Goal: Task Accomplishment & Management: Use online tool/utility

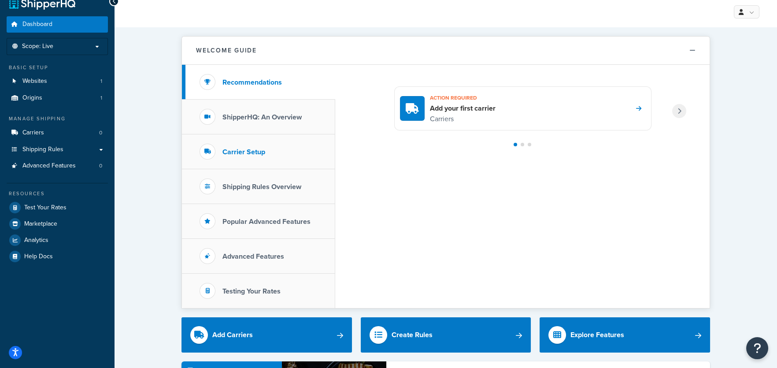
click at [255, 156] on h3 "Carrier Setup" at bounding box center [243, 152] width 43 height 8
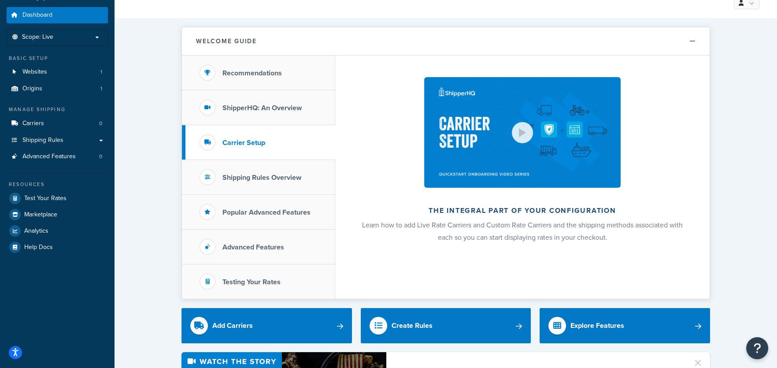
scroll to position [29, 0]
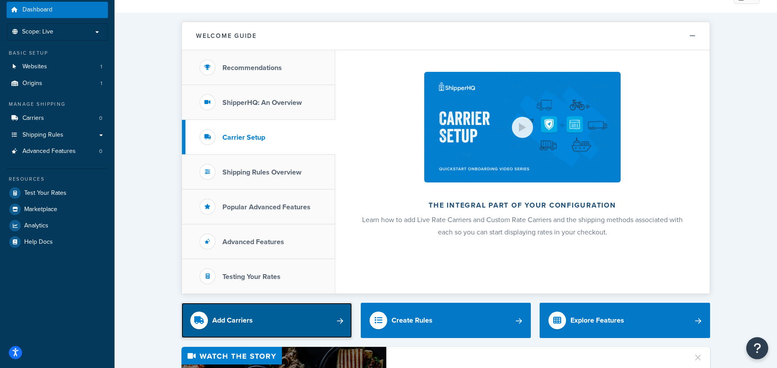
click at [319, 323] on link "Add Carriers" at bounding box center [266, 319] width 170 height 35
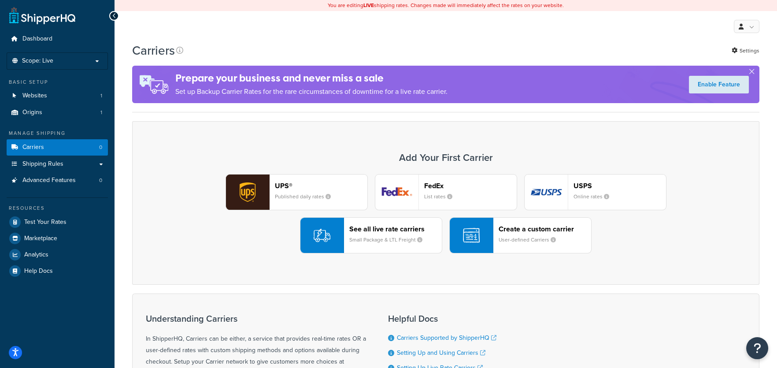
click at [372, 236] on small "Small Package & LTL Freight" at bounding box center [389, 240] width 80 height 8
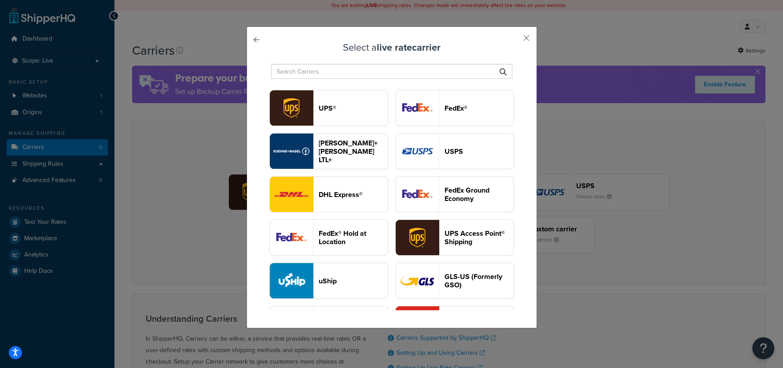
click at [309, 73] on input "text" at bounding box center [391, 71] width 241 height 15
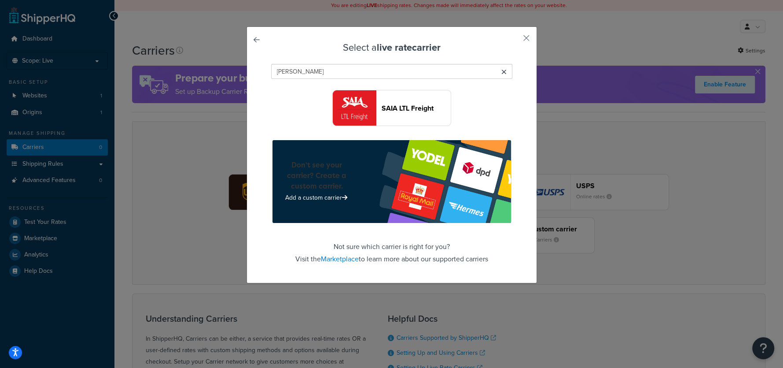
type input "saia"
click at [376, 111] on button "SAIA LTL Freight" at bounding box center [391, 108] width 119 height 36
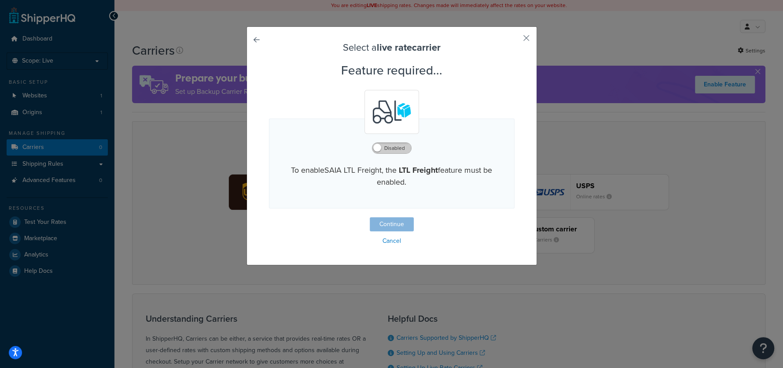
click at [386, 150] on label "Disabled" at bounding box center [391, 148] width 39 height 11
click at [390, 227] on button "Continue" at bounding box center [392, 224] width 44 height 14
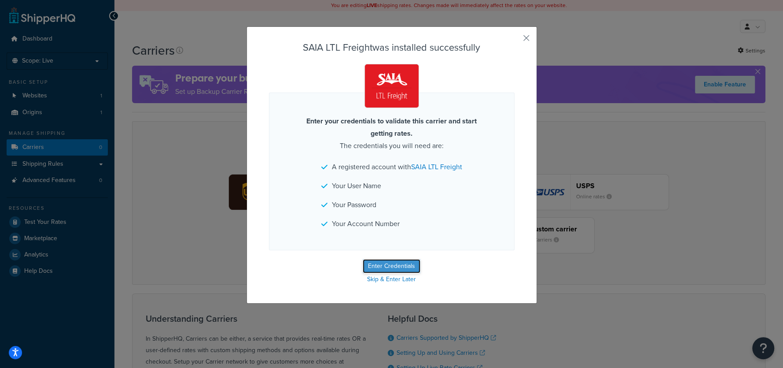
click at [385, 273] on button "Enter Credentials" at bounding box center [392, 266] width 58 height 14
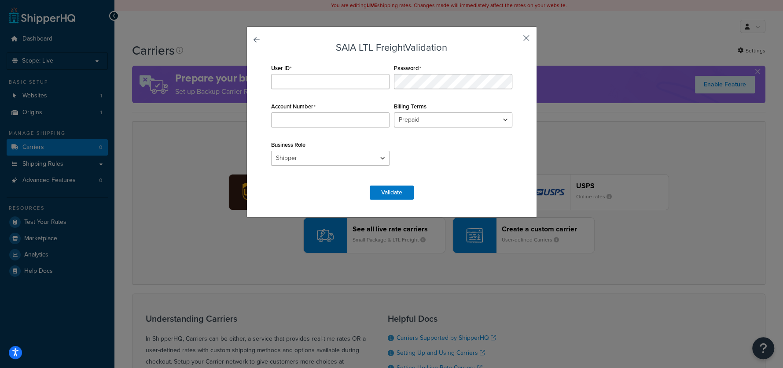
click at [515, 40] on button "button" at bounding box center [513, 41] width 2 height 2
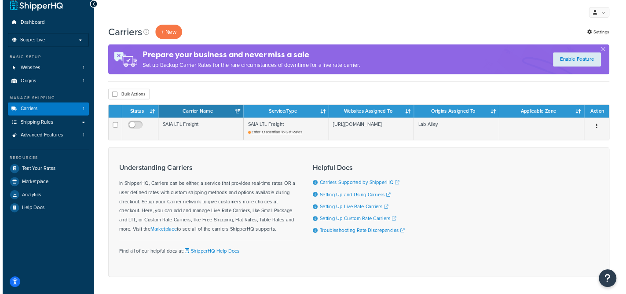
scroll to position [15, 0]
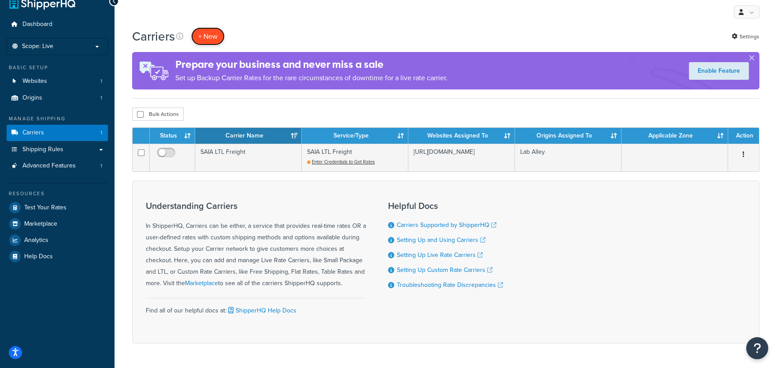
click at [209, 35] on button "+ New" at bounding box center [207, 36] width 33 height 18
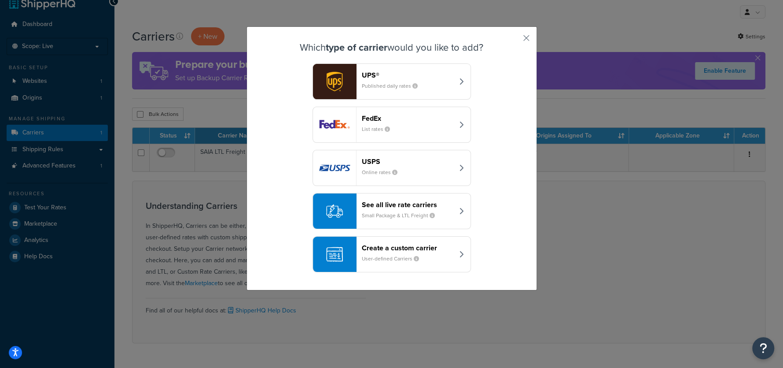
click at [379, 211] on div "See all live rate carriers Small Package & LTL Freight" at bounding box center [408, 210] width 92 height 21
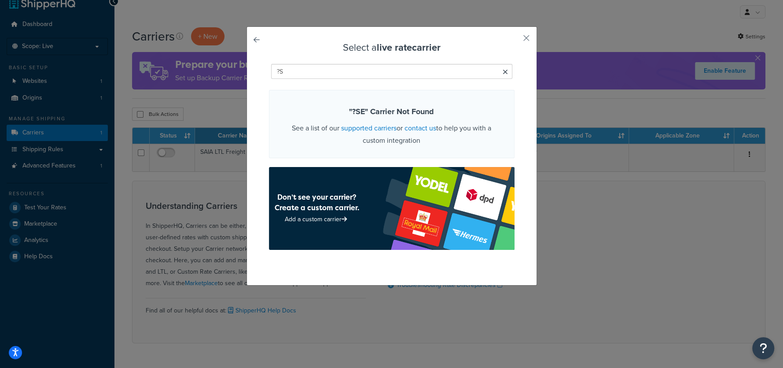
type input "?"
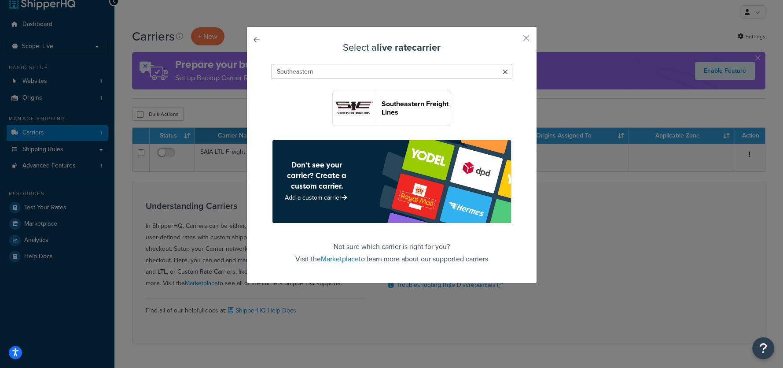
type input "Southeastern"
click at [390, 106] on header "Southeastern Freight Lines" at bounding box center [416, 107] width 69 height 17
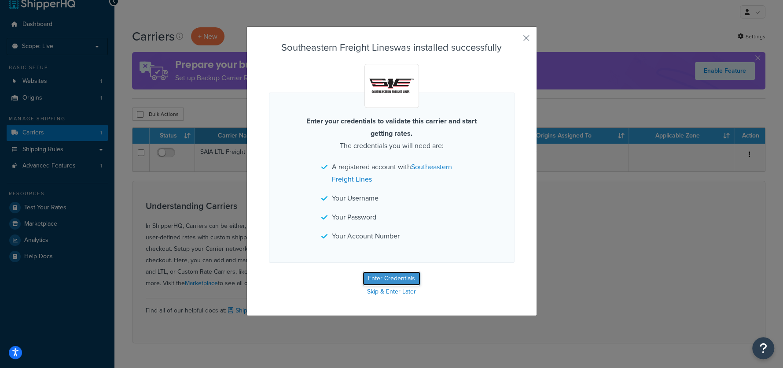
click at [393, 279] on button "Enter Credentials" at bounding box center [392, 278] width 58 height 14
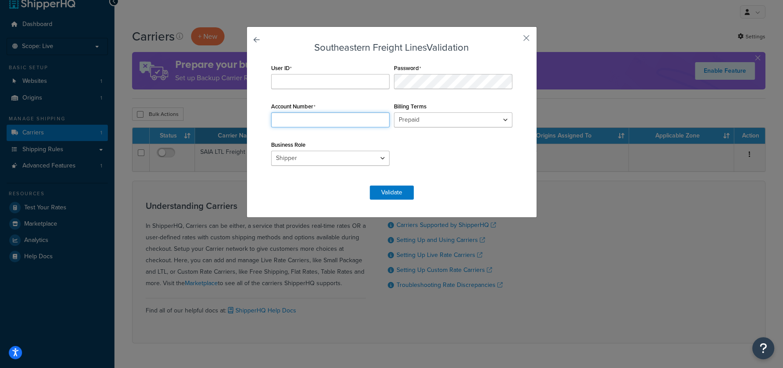
click at [310, 117] on input "Account Number" at bounding box center [330, 119] width 118 height 15
paste input "055003317"
type input "055003317"
click at [320, 157] on select "Shipper Consignee" at bounding box center [330, 158] width 118 height 15
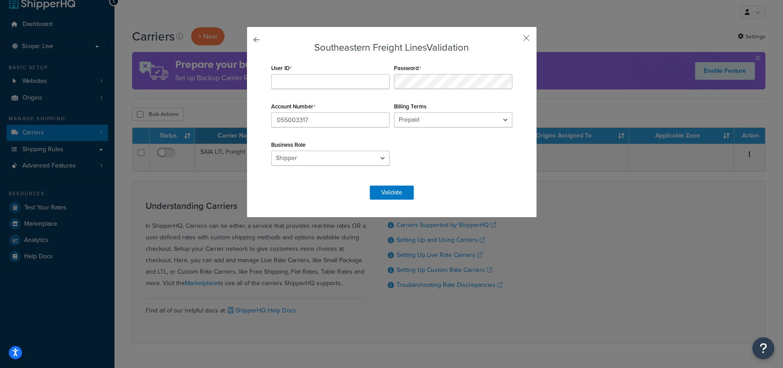
click at [435, 158] on div "User ID Password Account Number 055003317 Billing Terms Prepaid Collect Busines…" at bounding box center [392, 119] width 246 height 115
click at [424, 118] on select "Prepaid Collect" at bounding box center [453, 119] width 118 height 15
click at [417, 119] on select "Prepaid Collect" at bounding box center [453, 119] width 118 height 15
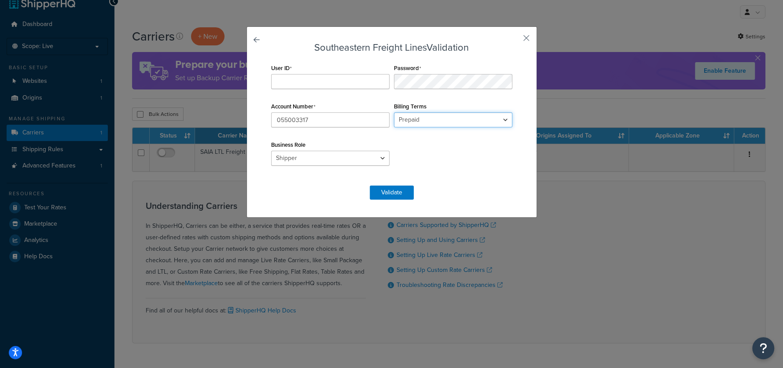
select select "C"
click at [394, 112] on select "Prepaid Collect" at bounding box center [453, 119] width 118 height 15
click at [439, 205] on div "Southeastern Freight Lines Validation User ID Password Account Number 055003317…" at bounding box center [392, 121] width 291 height 191
click at [330, 84] on input "User ID" at bounding box center [330, 81] width 118 height 15
paste input "LABALLEY"
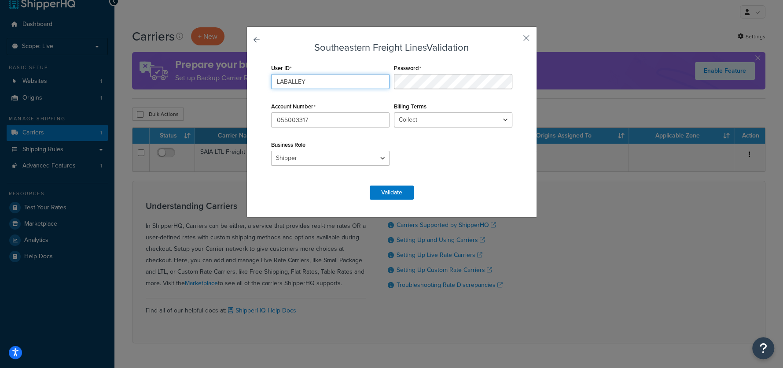
type input "LABALLEY"
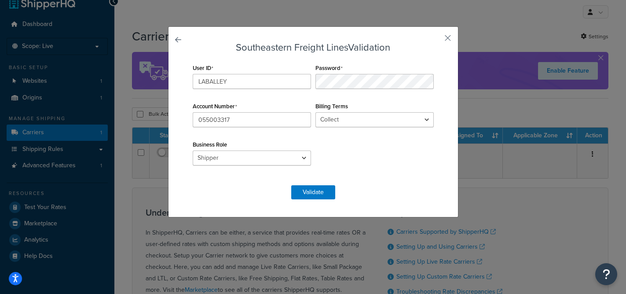
click at [388, 75] on div "Password" at bounding box center [374, 75] width 123 height 27
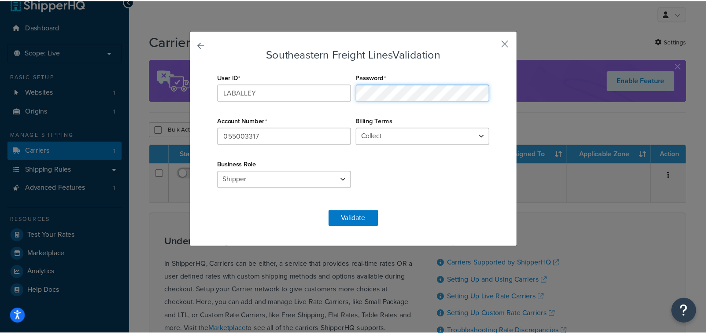
scroll to position [15, 0]
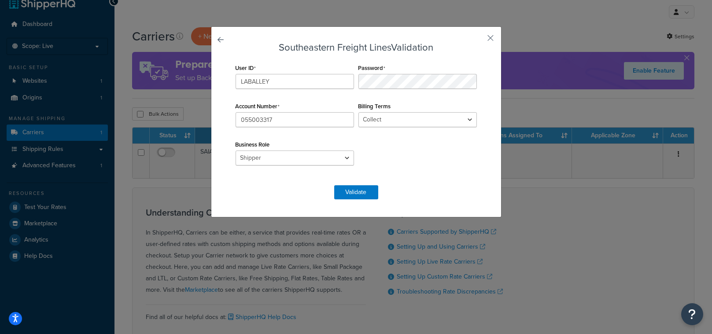
click at [397, 171] on div "User ID LABALLEY Password Account Number 055003317 Billing Terms Prepaid Collec…" at bounding box center [356, 119] width 246 height 115
click at [357, 191] on button "Validate" at bounding box center [356, 192] width 44 height 14
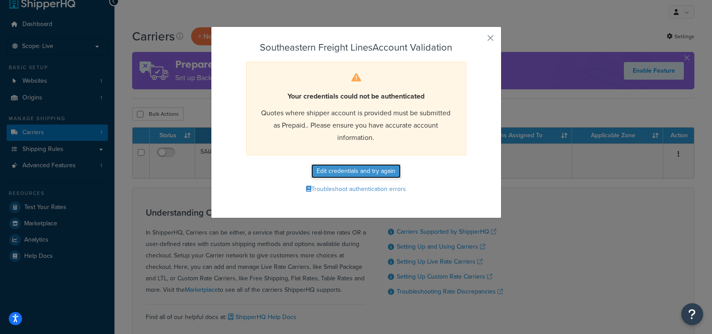
click at [360, 172] on button "Edit credentials and try again" at bounding box center [355, 171] width 89 height 14
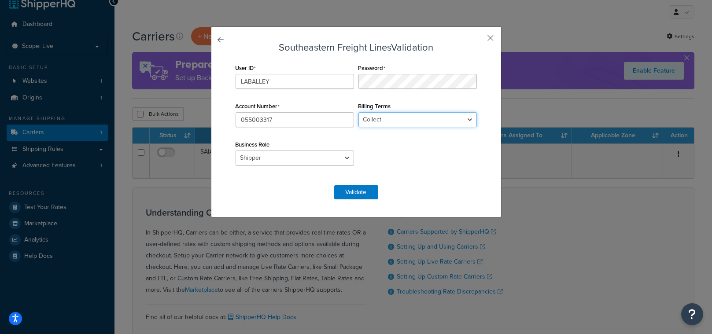
click at [380, 120] on select "Prepaid Collect" at bounding box center [417, 119] width 118 height 15
select select "P"
click at [358, 112] on select "Prepaid Collect" at bounding box center [417, 119] width 118 height 15
click at [404, 173] on div "User ID LABALLEY Password Account Number 055003317 Billing Terms Prepaid Collec…" at bounding box center [356, 119] width 246 height 115
click at [349, 192] on button "Validate" at bounding box center [356, 192] width 44 height 14
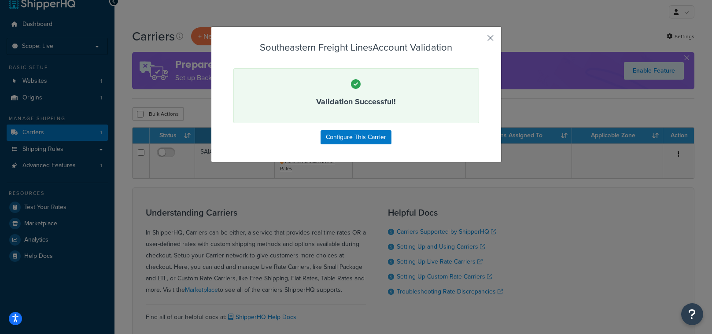
click at [479, 40] on button "button" at bounding box center [478, 41] width 2 height 2
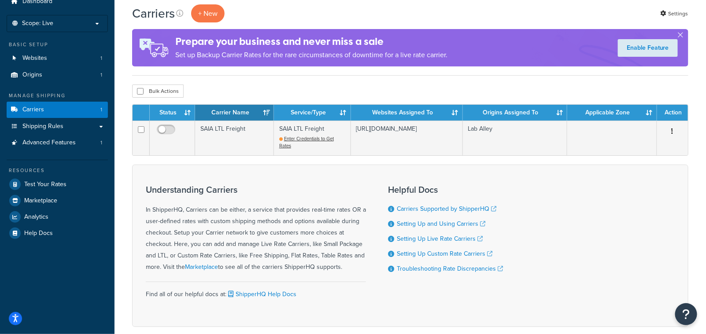
scroll to position [41, 0]
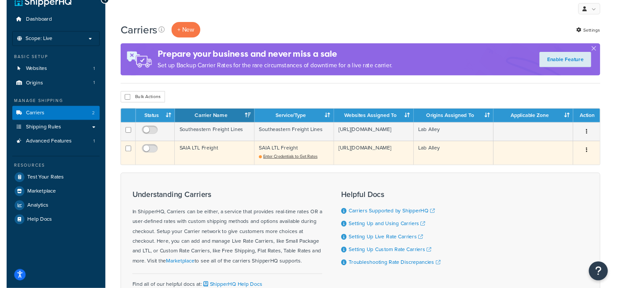
scroll to position [13, 0]
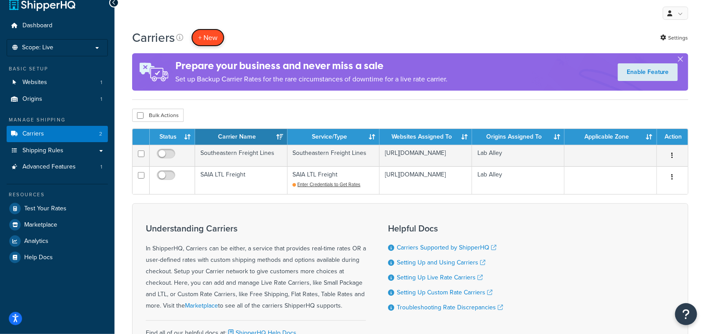
click at [210, 39] on button "+ New" at bounding box center [207, 38] width 33 height 18
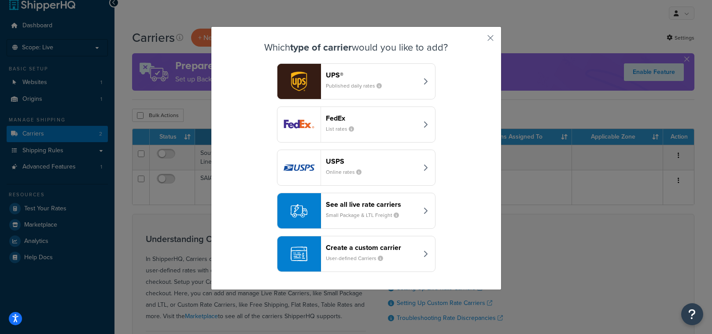
click at [361, 215] on small "Small Package & LTL Freight" at bounding box center [366, 215] width 80 height 8
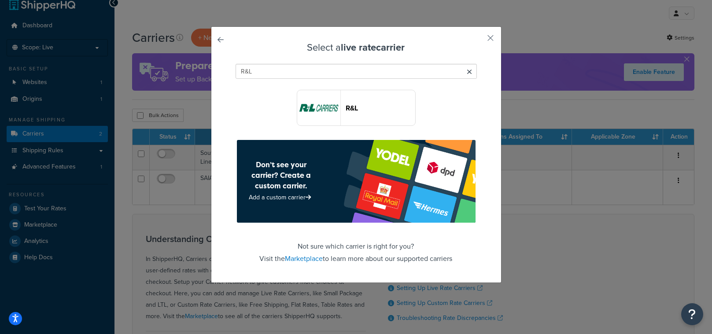
type input "R&L"
click at [320, 111] on img "button" at bounding box center [318, 107] width 43 height 35
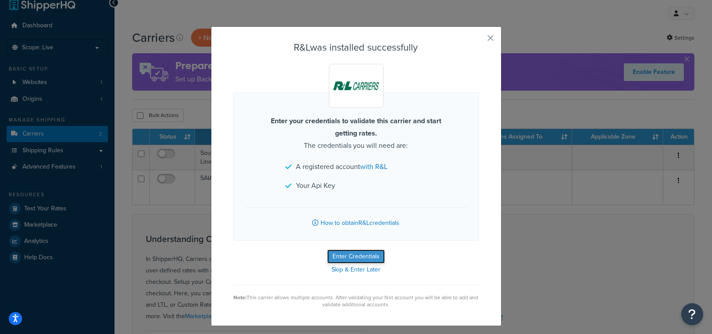
click at [357, 258] on button "Enter Credentials" at bounding box center [356, 257] width 58 height 14
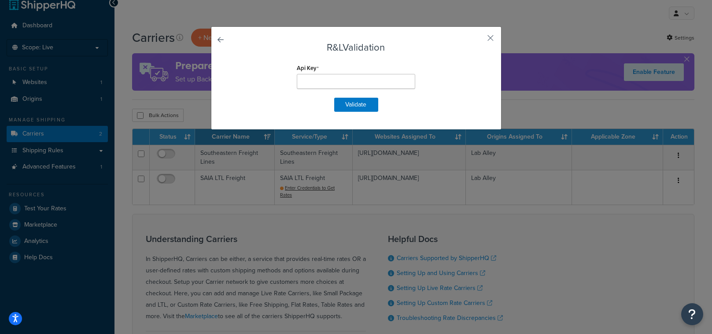
click at [569, 256] on div "R&L Validation Api Key Validate" at bounding box center [356, 167] width 712 height 334
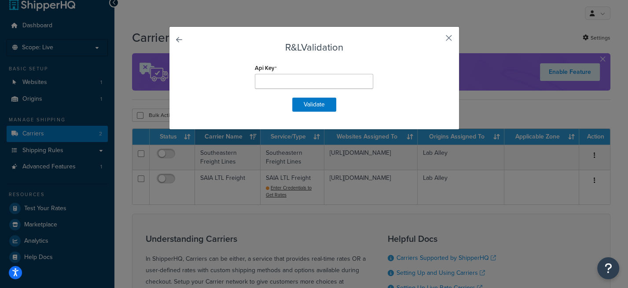
click at [437, 40] on button "button" at bounding box center [436, 41] width 2 height 2
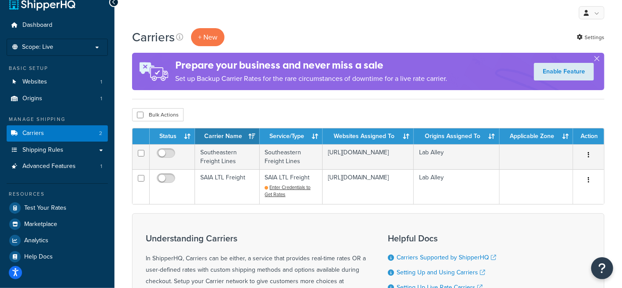
scroll to position [21, 0]
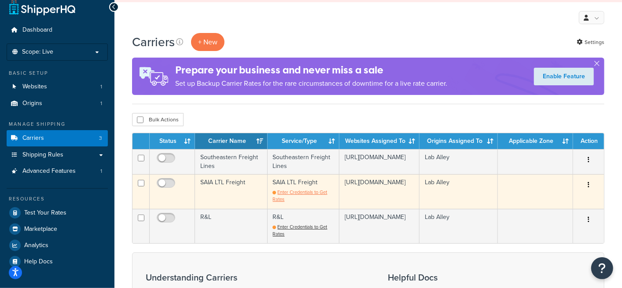
click at [295, 195] on td "SAIA LTL Freight Enter Credentials to Get Rates" at bounding box center [304, 191] width 72 height 34
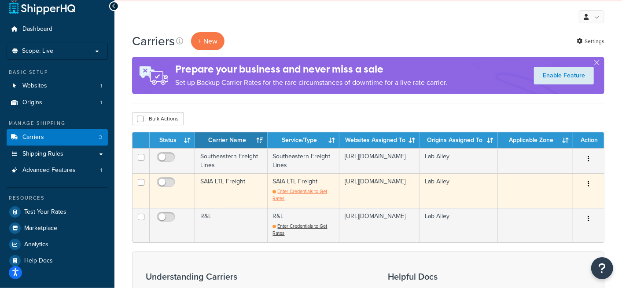
scroll to position [13, 0]
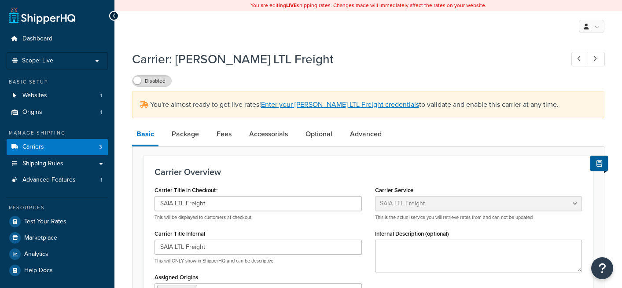
select select "saiaFreight"
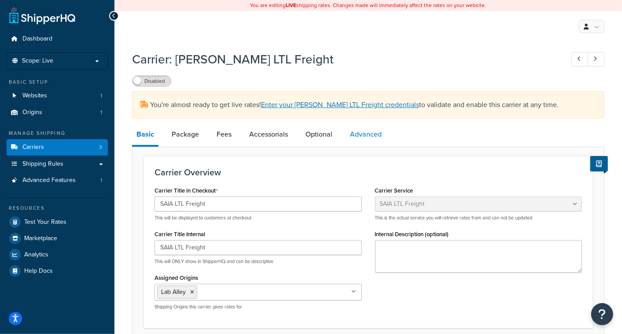
click at [361, 136] on link "Advanced" at bounding box center [366, 134] width 41 height 21
select select "false"
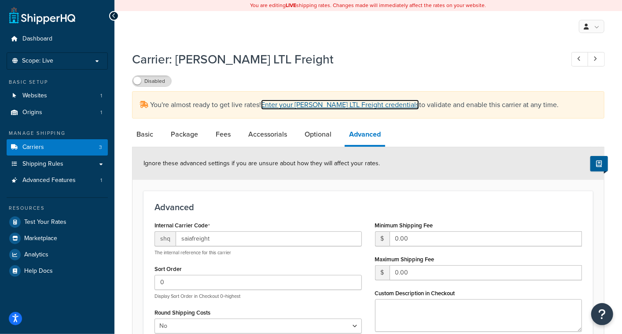
click at [288, 107] on link "Enter your [PERSON_NAME] LTL Freight credentials" at bounding box center [340, 104] width 158 height 10
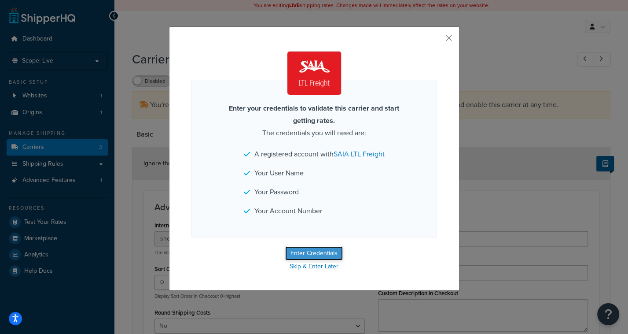
click at [316, 260] on button "Enter Credentials" at bounding box center [314, 253] width 58 height 14
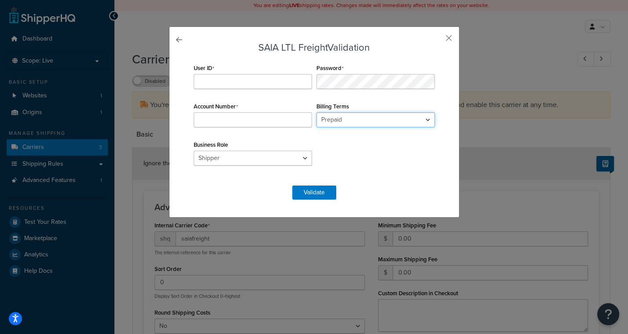
click at [362, 119] on select "Prepaid Collect" at bounding box center [376, 119] width 118 height 15
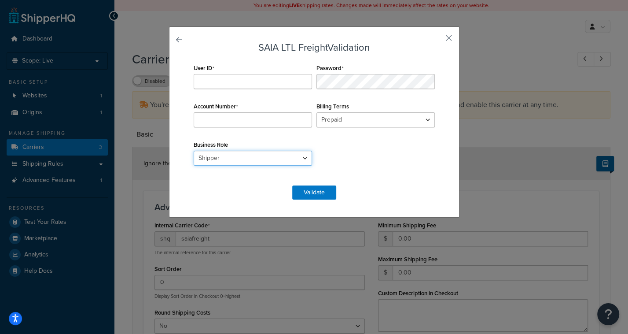
click at [214, 155] on select "Shipper Consignee Third Party" at bounding box center [253, 158] width 118 height 15
click at [437, 40] on button "button" at bounding box center [436, 41] width 2 height 2
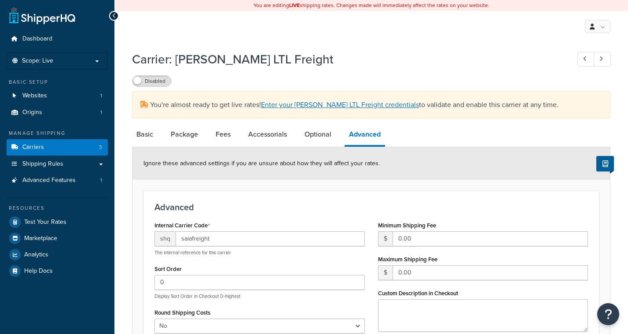
select select "false"
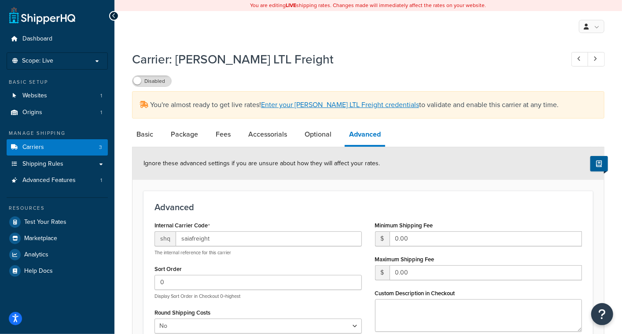
click at [115, 13] on icon at bounding box center [114, 16] width 4 height 6
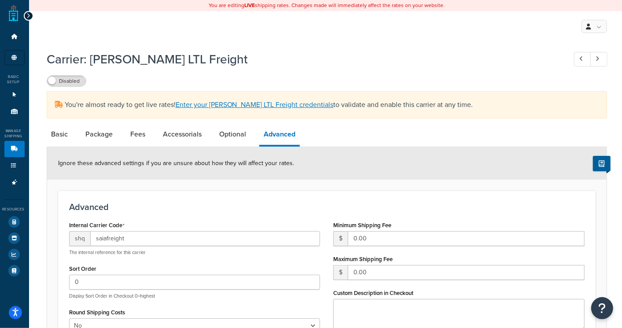
click at [30, 16] on div at bounding box center [29, 16] width 10 height 10
click at [15, 127] on ul "Dashboard Scope: Live Basic Setup Websites 1 Origins 1 Manage Shipping Carriers…" at bounding box center [14, 154] width 20 height 250
click at [12, 154] on link "Carriers 3" at bounding box center [14, 149] width 20 height 16
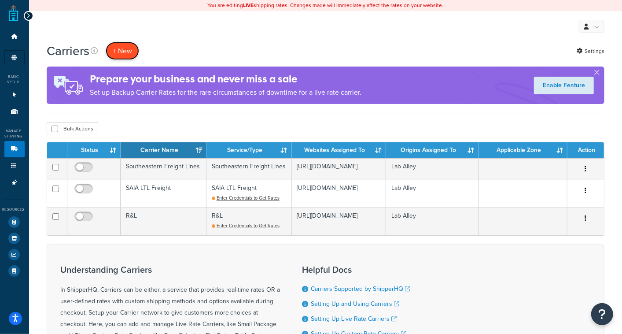
click at [125, 45] on button "+ New" at bounding box center [122, 51] width 33 height 18
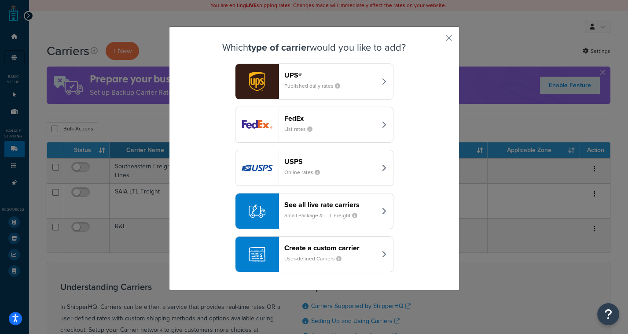
click at [291, 85] on small "Published daily rates" at bounding box center [315, 86] width 63 height 8
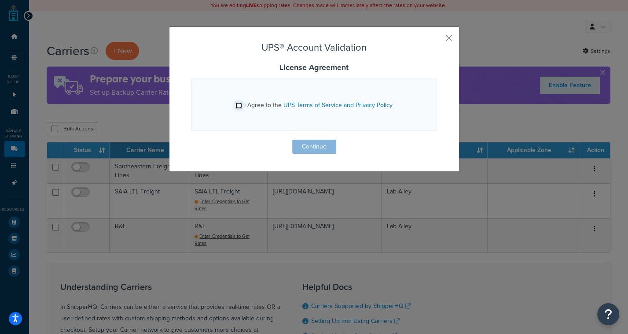
click at [238, 103] on input "I Agree to the UPS Terms of Service and Privacy Policy" at bounding box center [239, 105] width 7 height 7
checkbox input "true"
click at [303, 148] on button "Continue" at bounding box center [314, 147] width 44 height 14
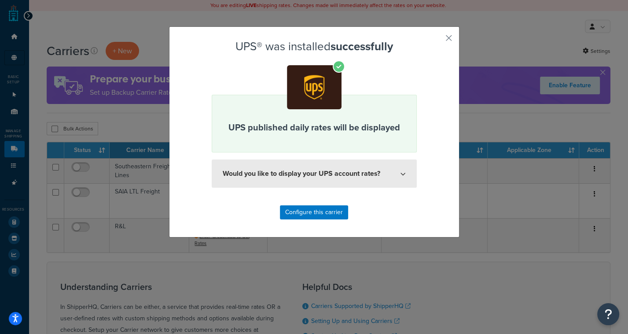
click at [379, 172] on button "Would you like to display your UPS account rates?" at bounding box center [314, 173] width 205 height 28
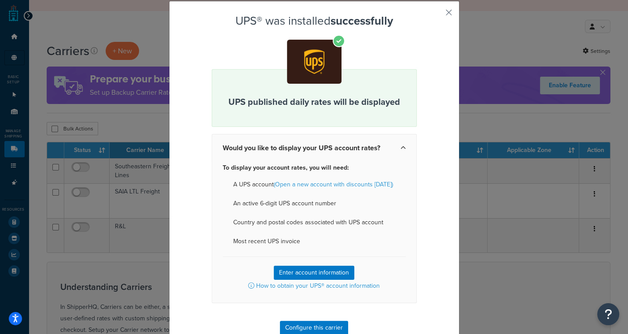
scroll to position [26, 0]
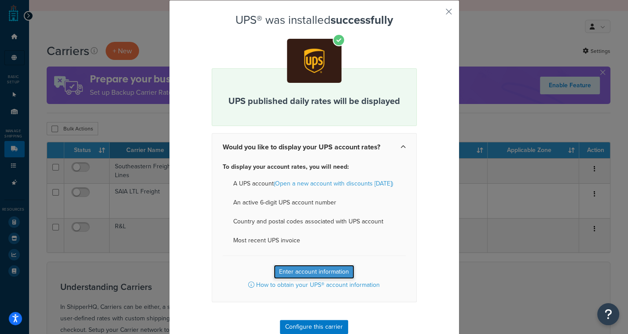
click at [306, 269] on button "Enter account information" at bounding box center [314, 272] width 81 height 14
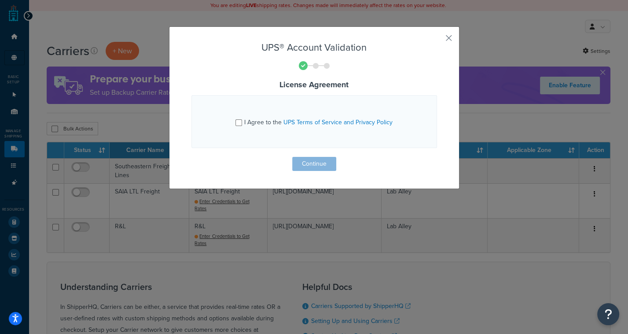
scroll to position [0, 0]
click at [236, 121] on input "I Agree to the UPS Terms of Service and Privacy Policy" at bounding box center [239, 122] width 7 height 7
checkbox input "true"
click at [305, 162] on button "Continue" at bounding box center [314, 164] width 44 height 14
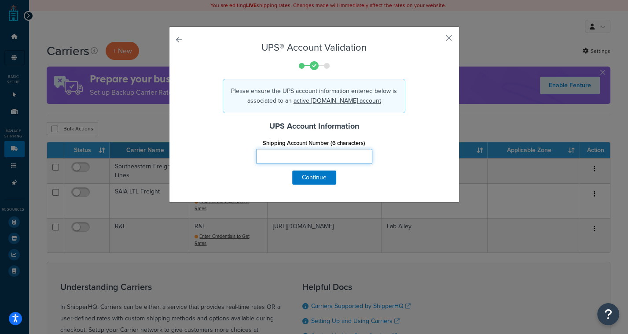
click at [302, 158] on input "Shipping Account Number (6 characters)" at bounding box center [314, 156] width 116 height 15
type input "123456"
click at [315, 178] on button "Continue" at bounding box center [314, 177] width 44 height 14
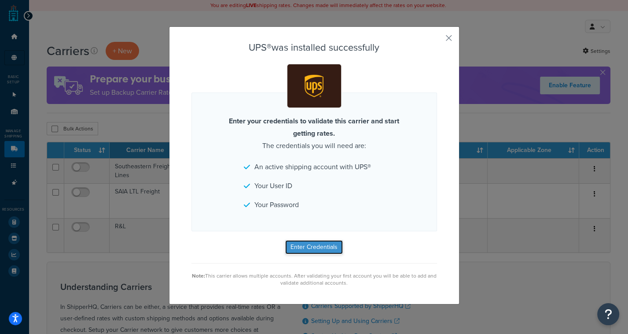
click at [304, 247] on button "Enter Credentials" at bounding box center [314, 247] width 58 height 14
click at [447, 38] on div "UPS® was installed successfully Enter your credentials to validate this carrier…" at bounding box center [314, 165] width 291 height 278
